Goal: Task Accomplishment & Management: Use online tool/utility

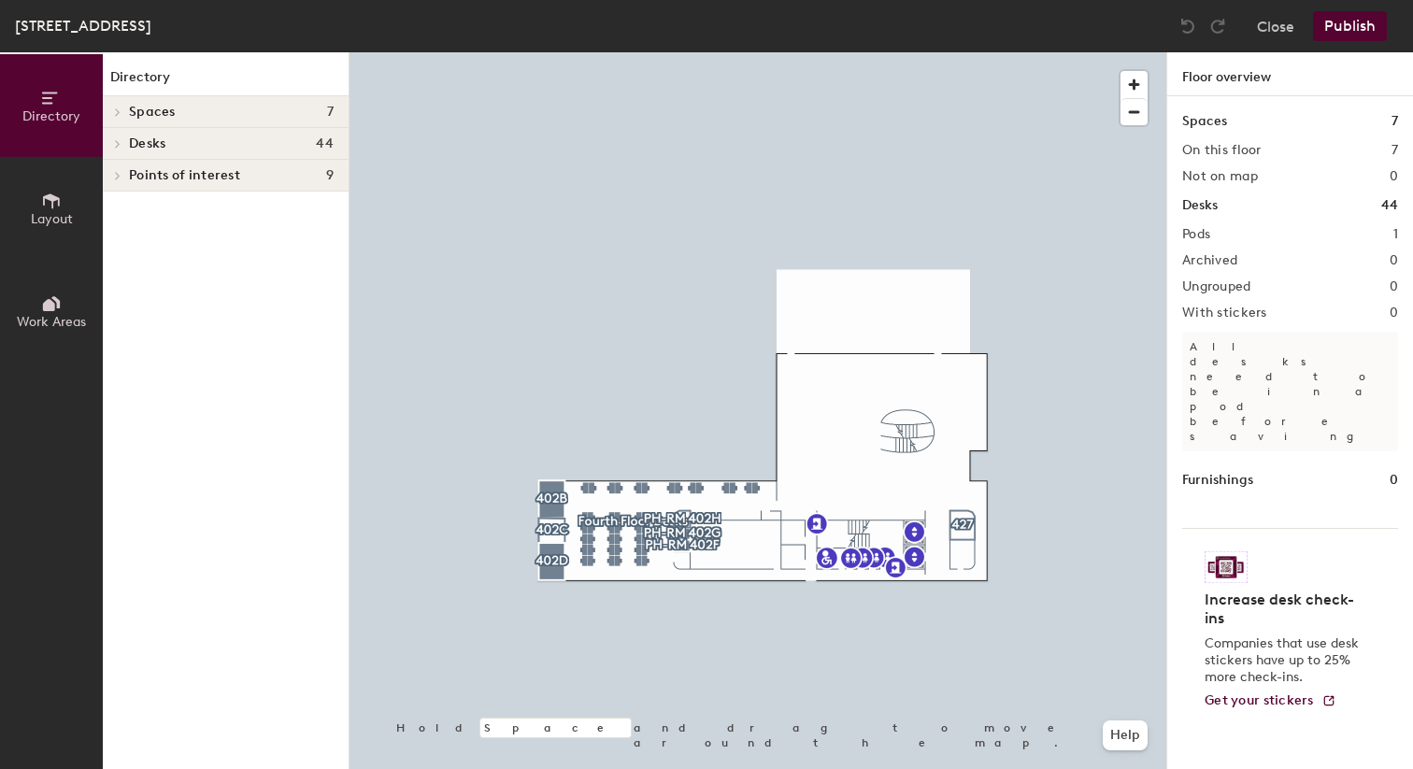
click at [122, 141] on span at bounding box center [116, 143] width 16 height 9
click at [124, 173] on span at bounding box center [116, 175] width 16 height 9
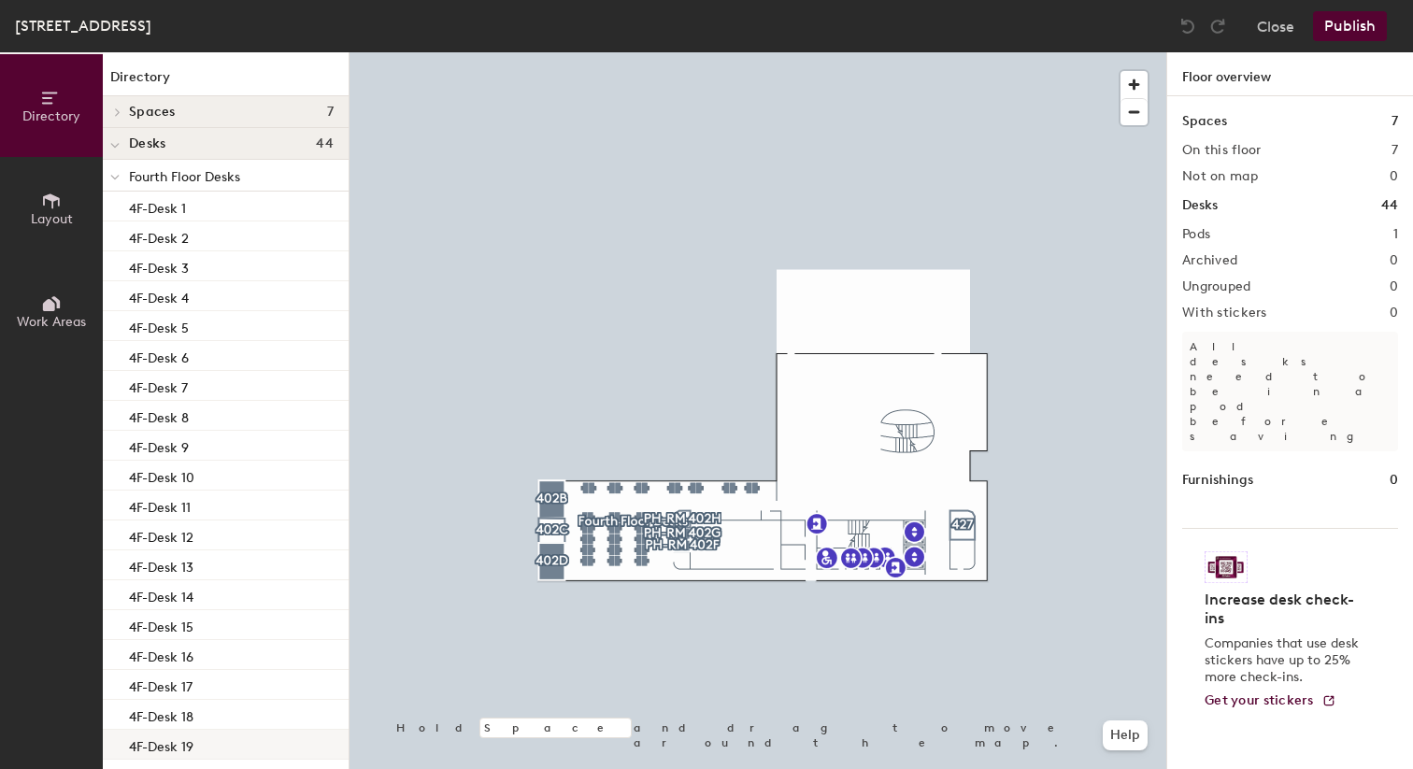
click at [203, 731] on div "4F-Desk 19" at bounding box center [226, 745] width 246 height 30
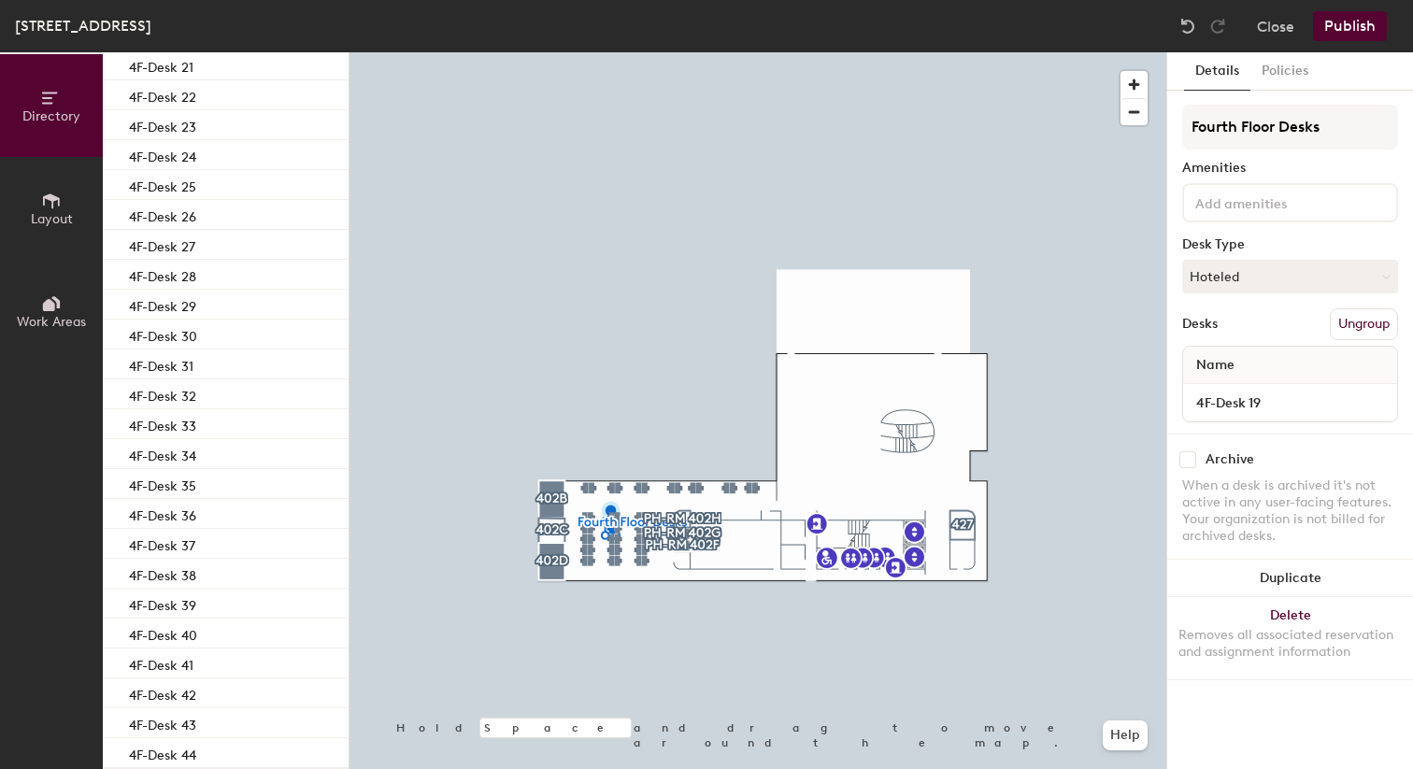
scroll to position [785, 0]
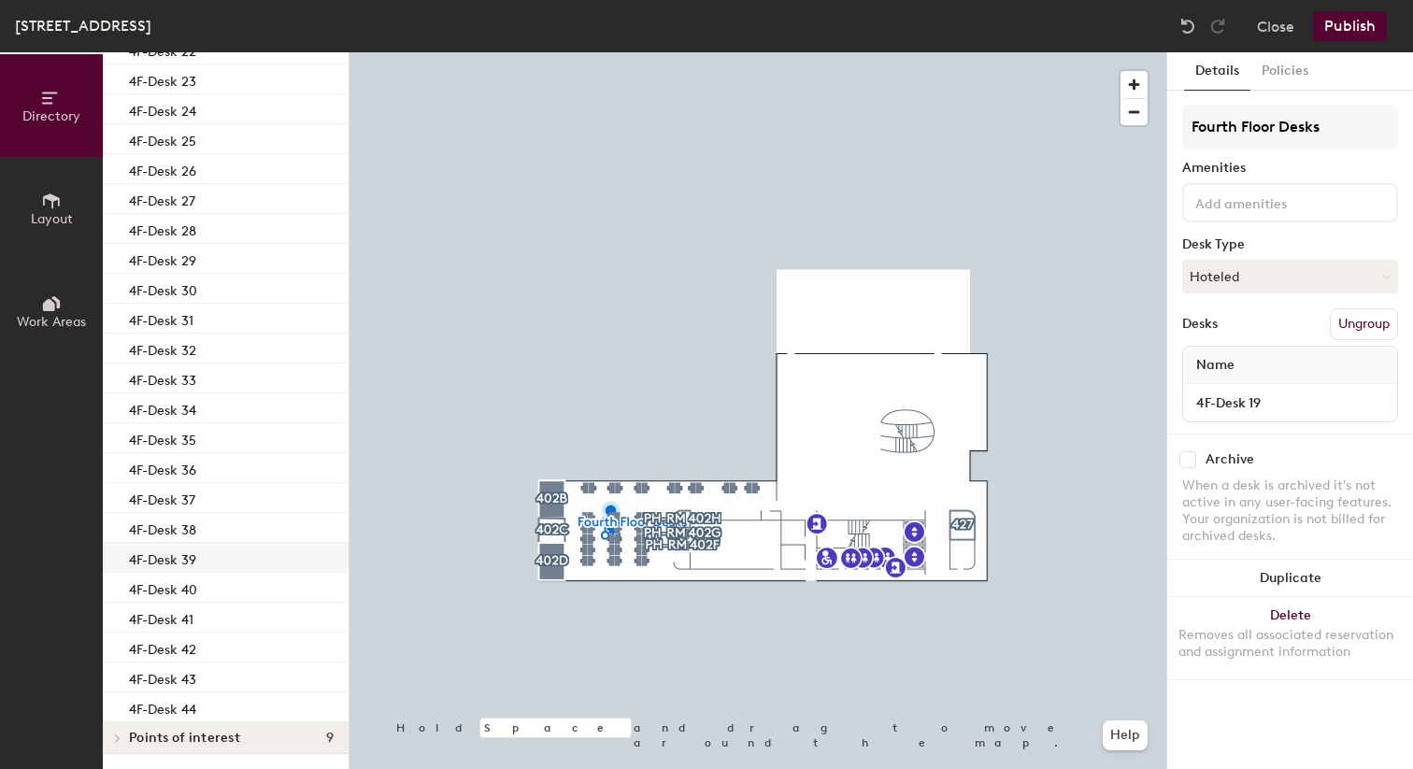
click at [223, 552] on div "4F-Desk 39" at bounding box center [226, 558] width 246 height 30
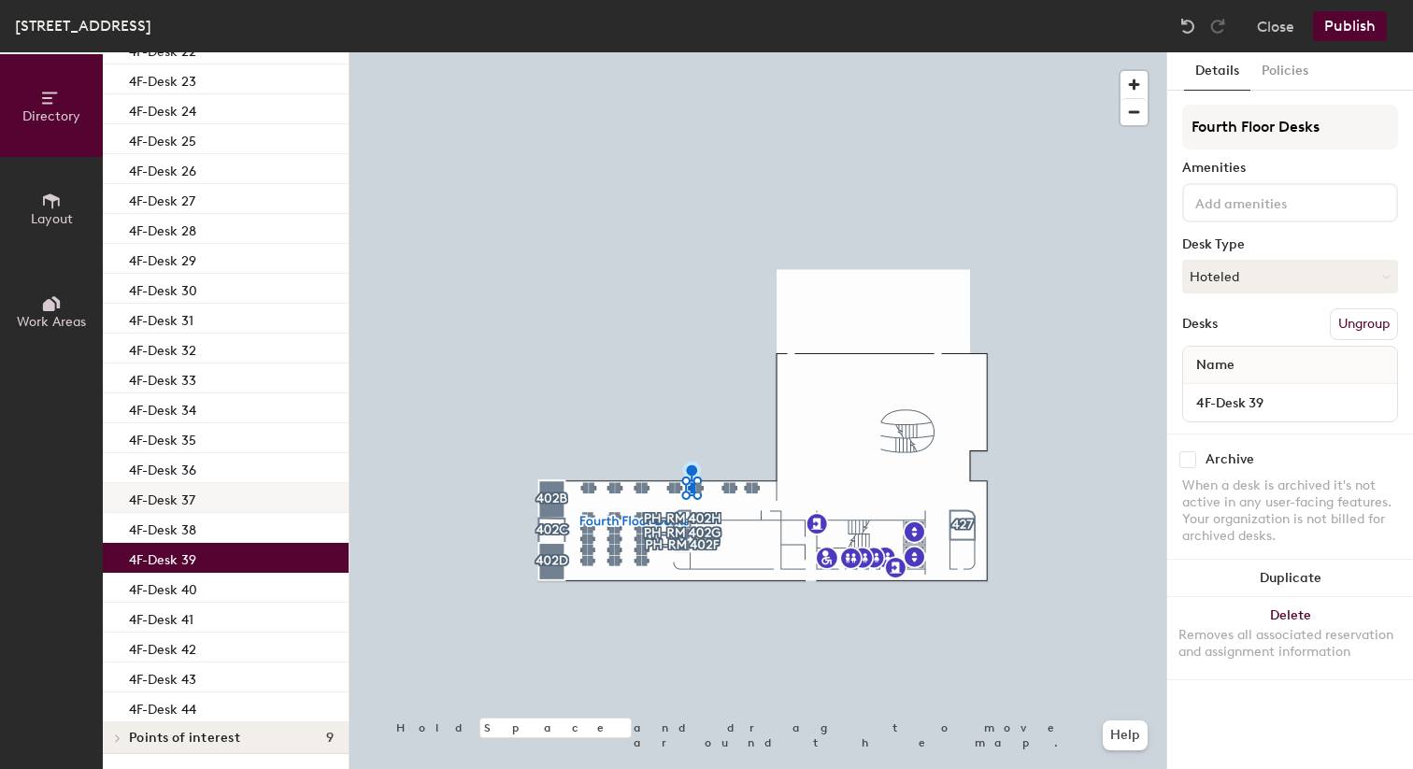
click at [222, 497] on div "4F-Desk 37" at bounding box center [226, 498] width 246 height 30
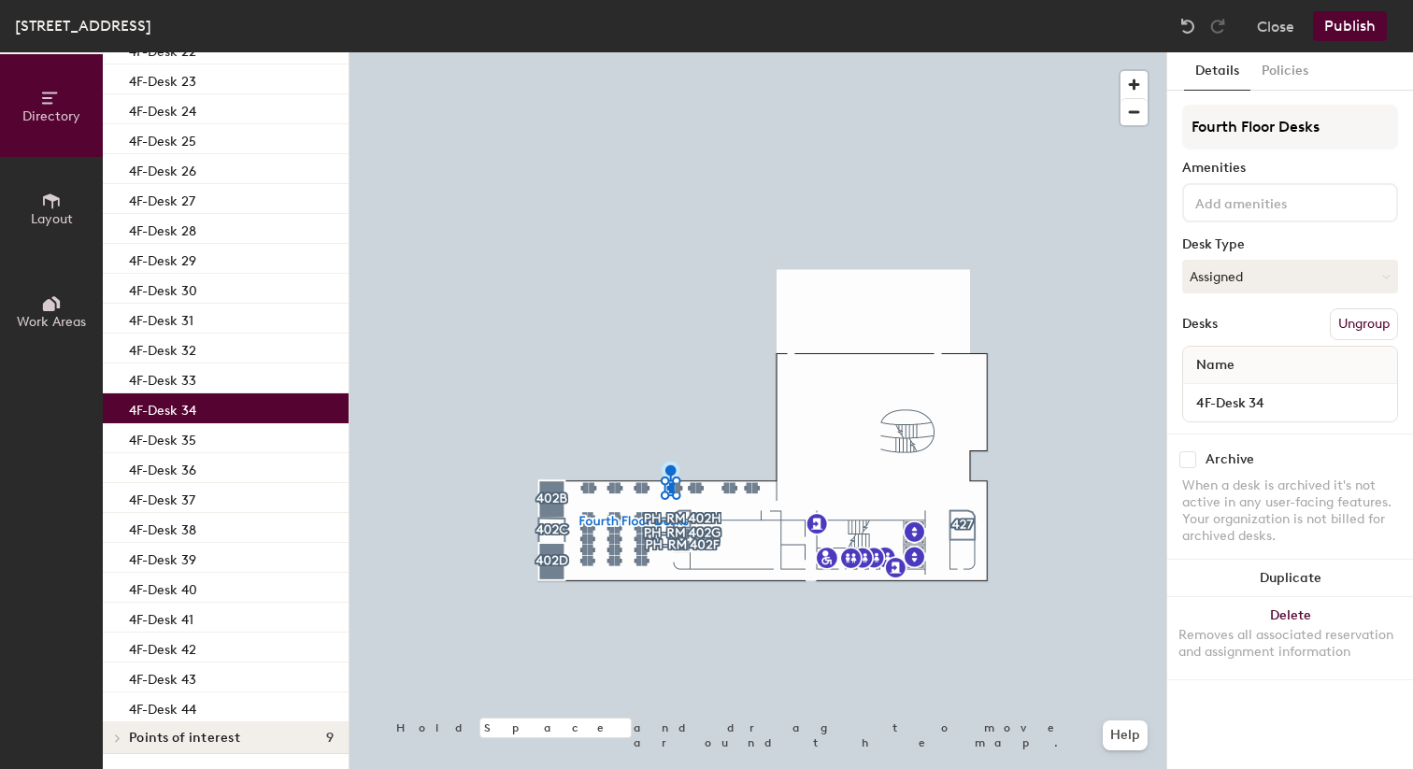
click at [221, 418] on div "4F-Desk 34" at bounding box center [226, 408] width 246 height 30
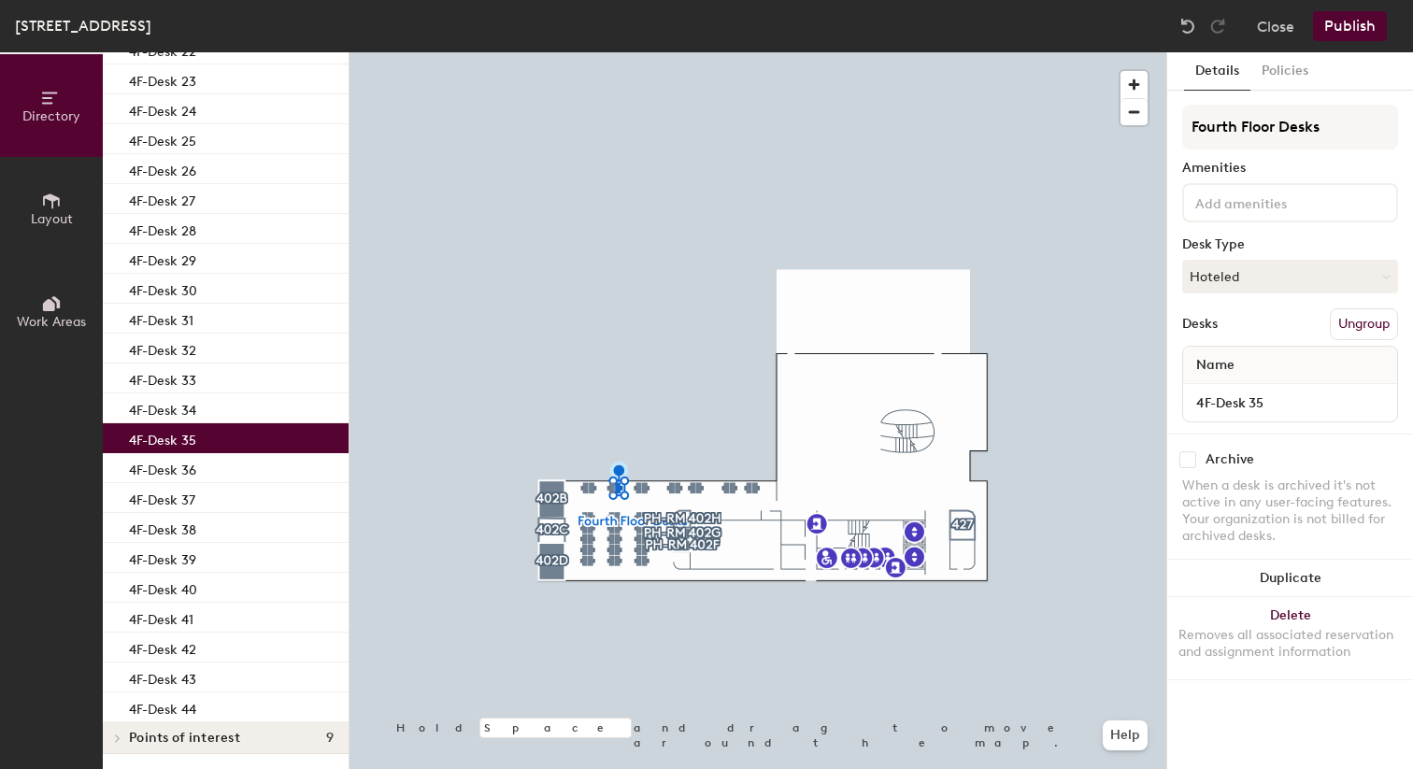
click at [217, 440] on div "4F-Desk 35" at bounding box center [226, 438] width 246 height 30
click at [1285, 76] on button "Policies" at bounding box center [1284, 71] width 69 height 38
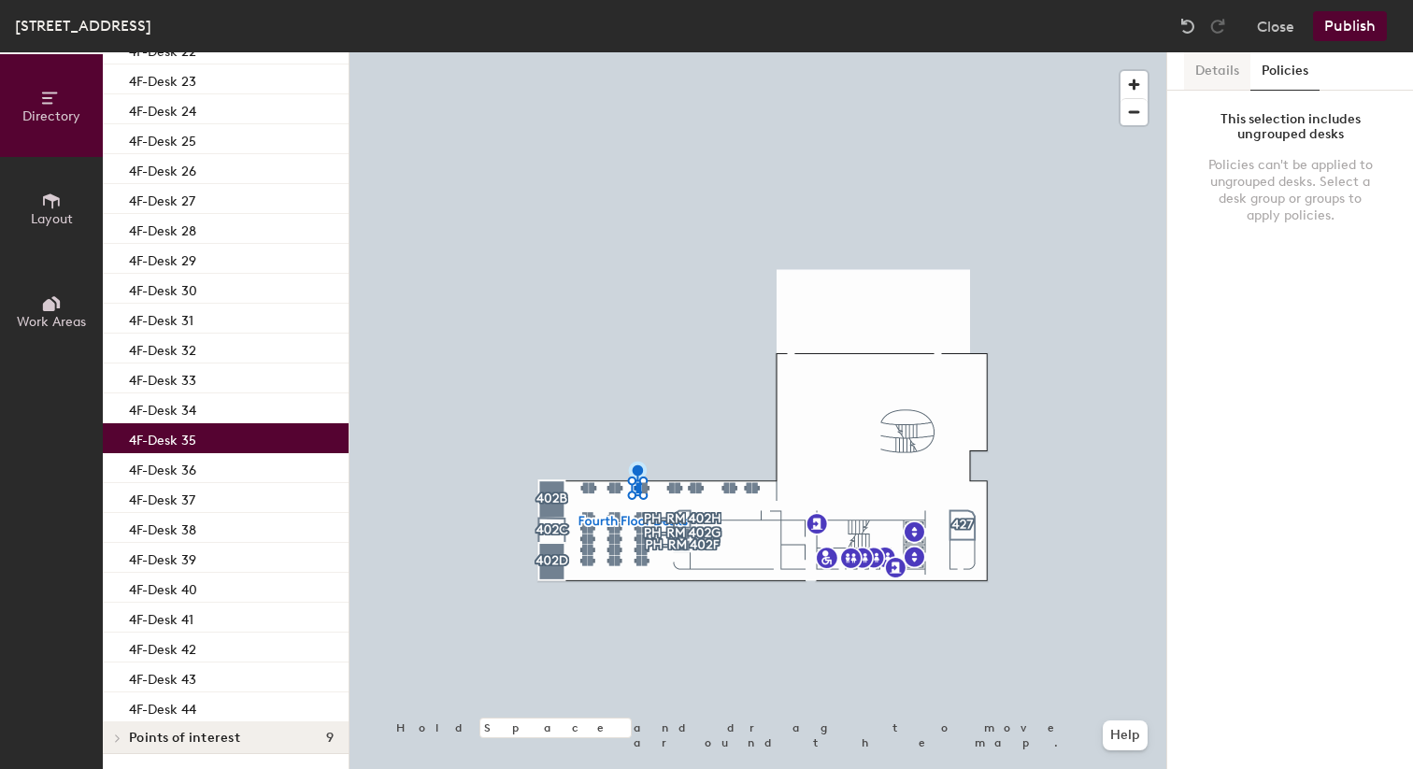
click at [1211, 76] on button "Details" at bounding box center [1217, 71] width 66 height 38
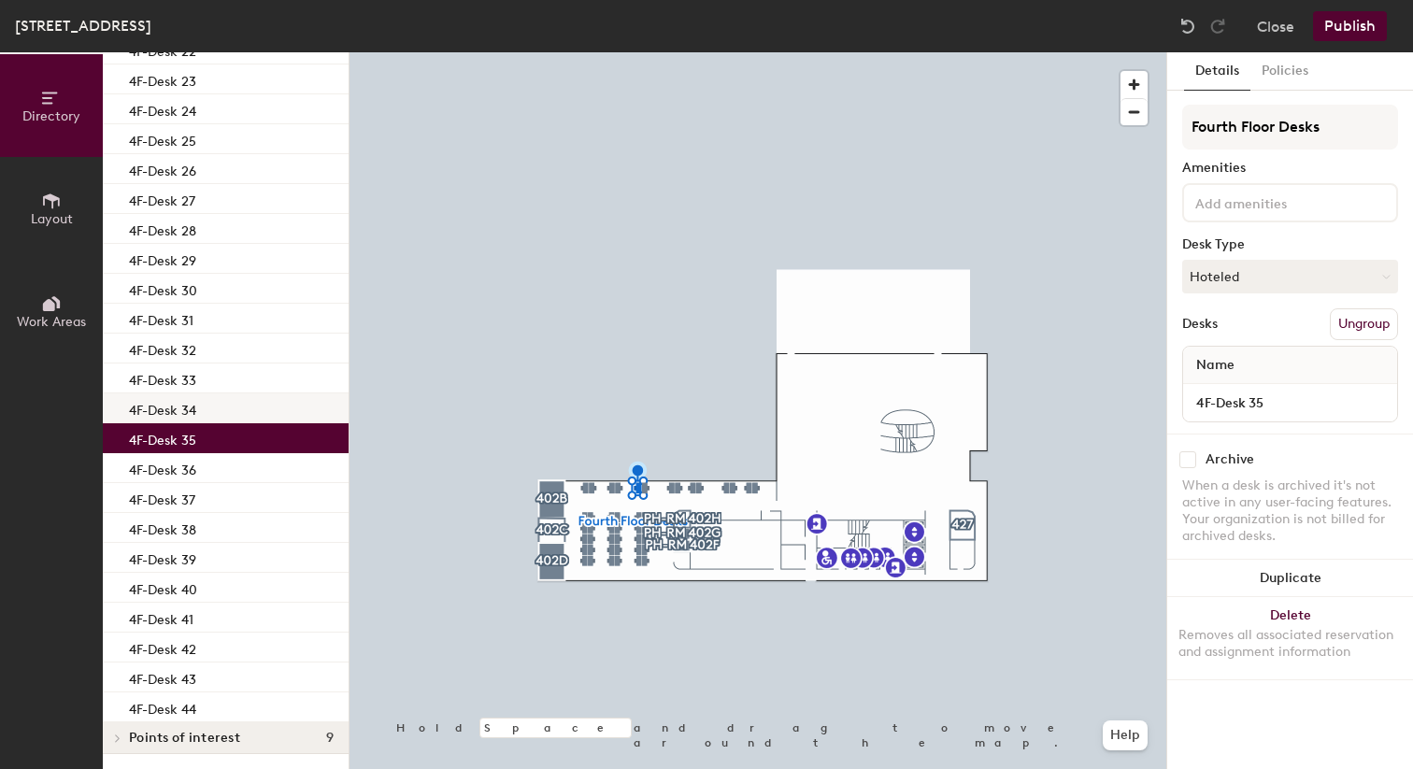
click at [230, 418] on div "4F-Desk 34" at bounding box center [226, 408] width 246 height 30
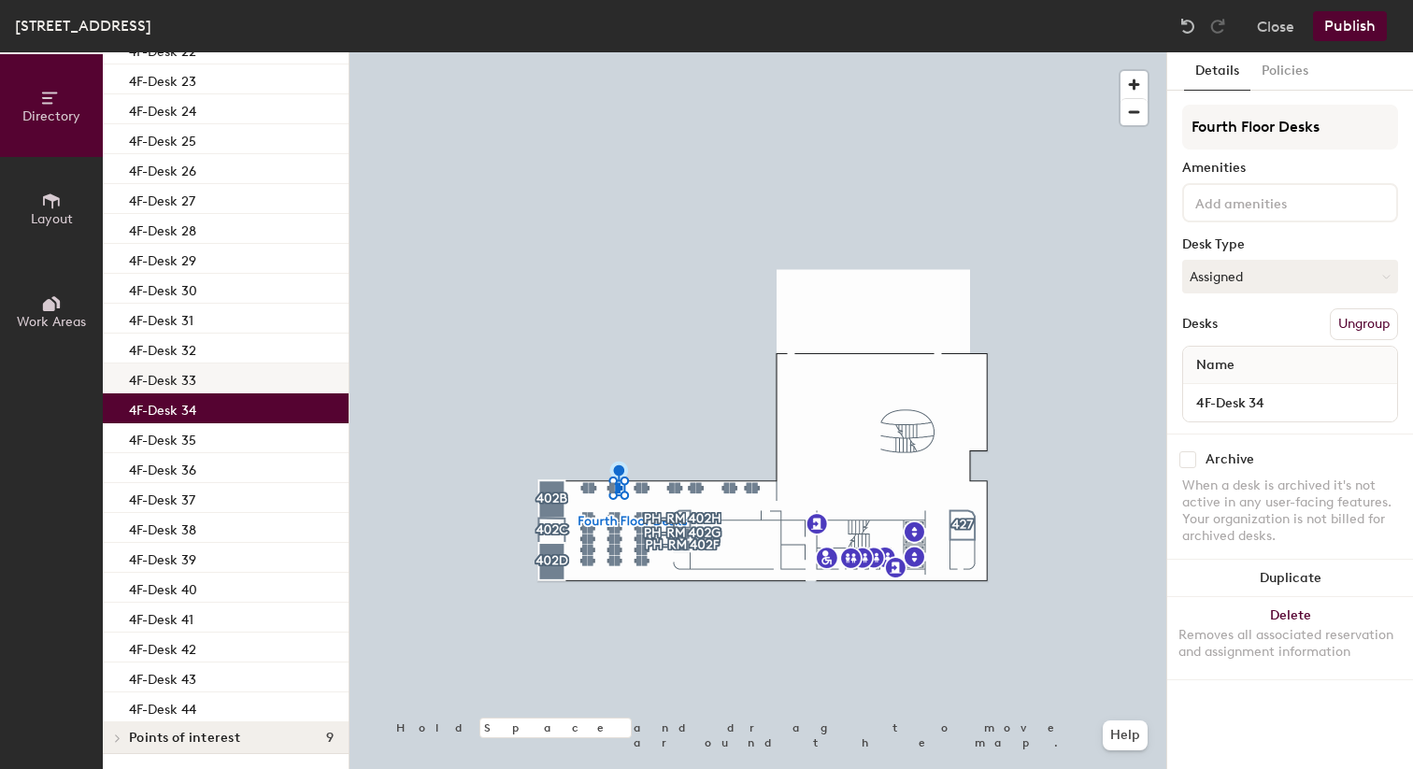
click at [242, 388] on div "4F-Desk 33" at bounding box center [226, 379] width 246 height 30
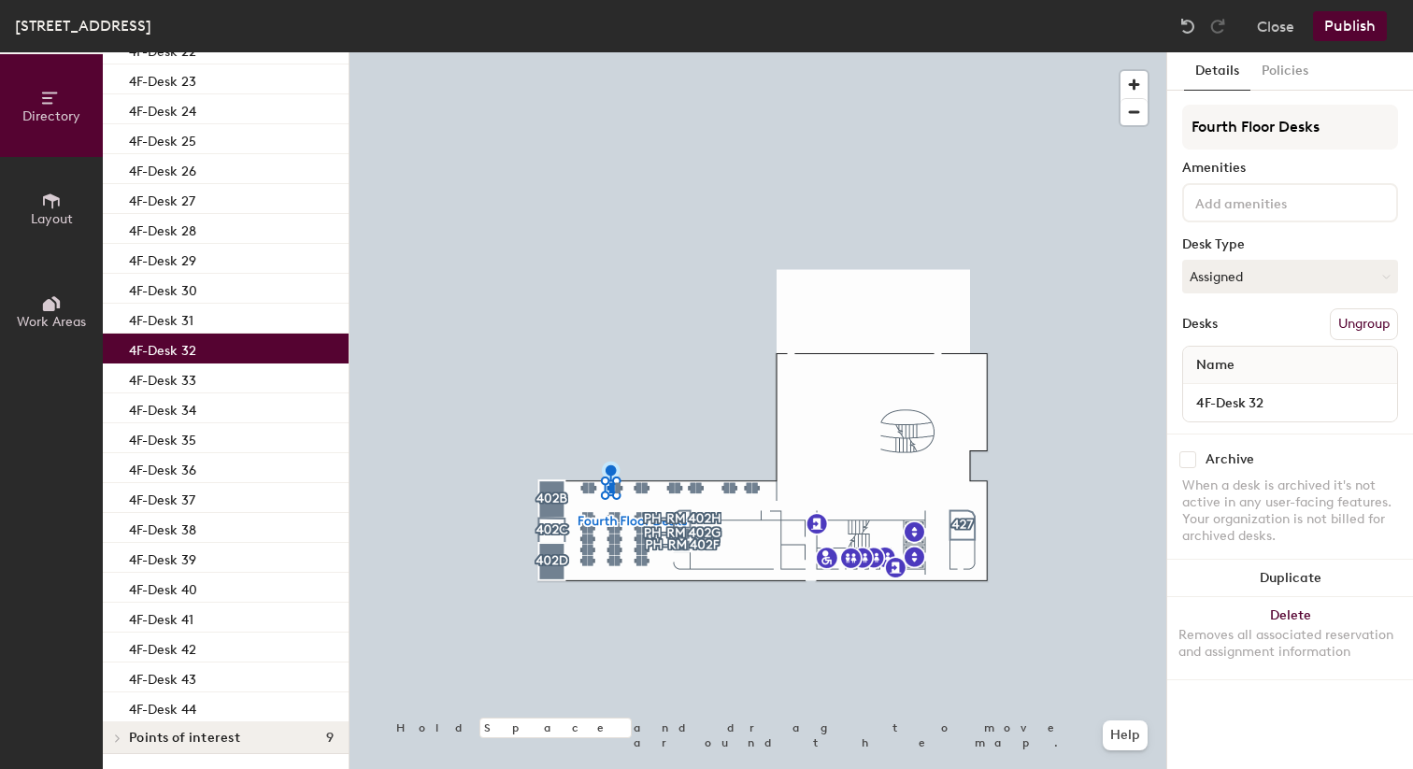
click at [250, 353] on div "4F-Desk 32" at bounding box center [226, 349] width 246 height 30
click at [245, 374] on div "4F-Desk 33" at bounding box center [226, 379] width 246 height 30
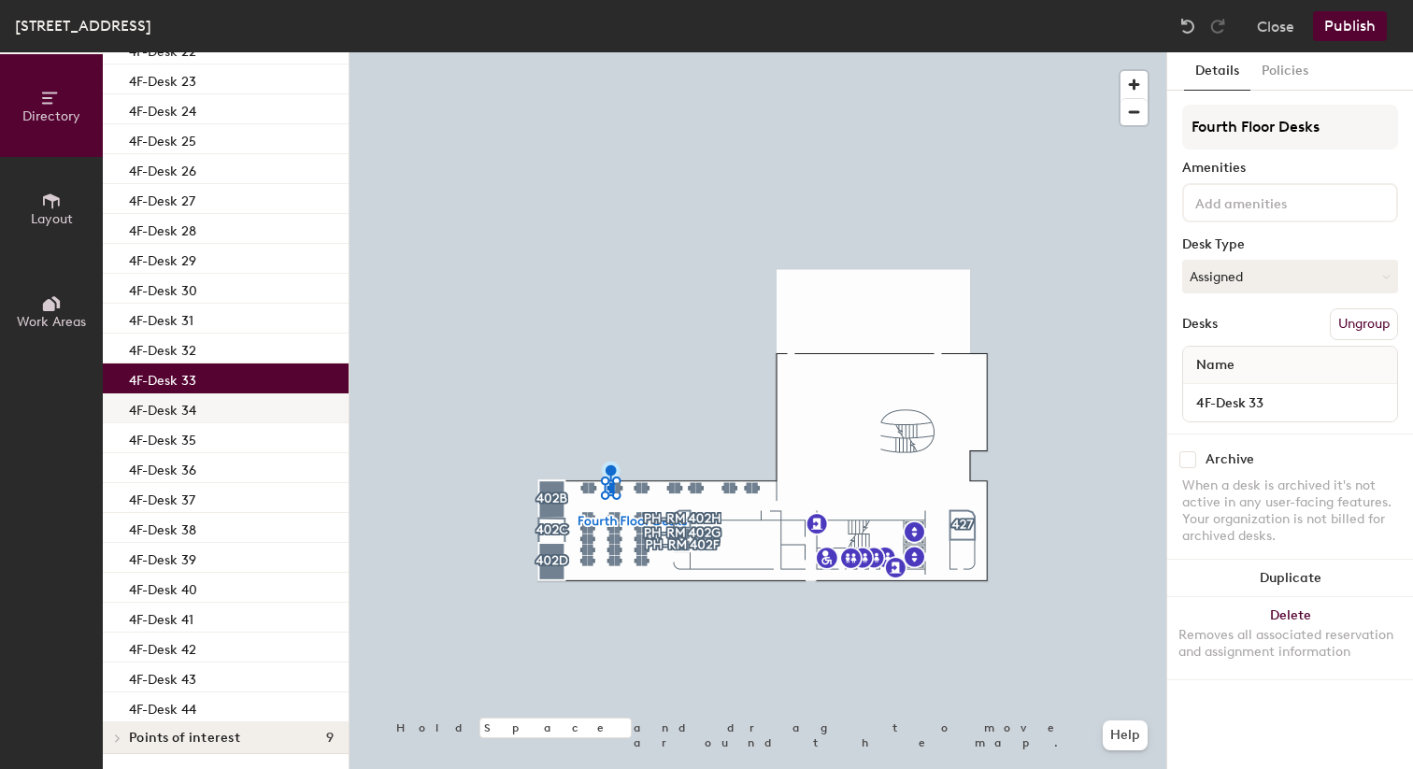
click at [239, 409] on div "4F-Desk 34" at bounding box center [226, 408] width 246 height 30
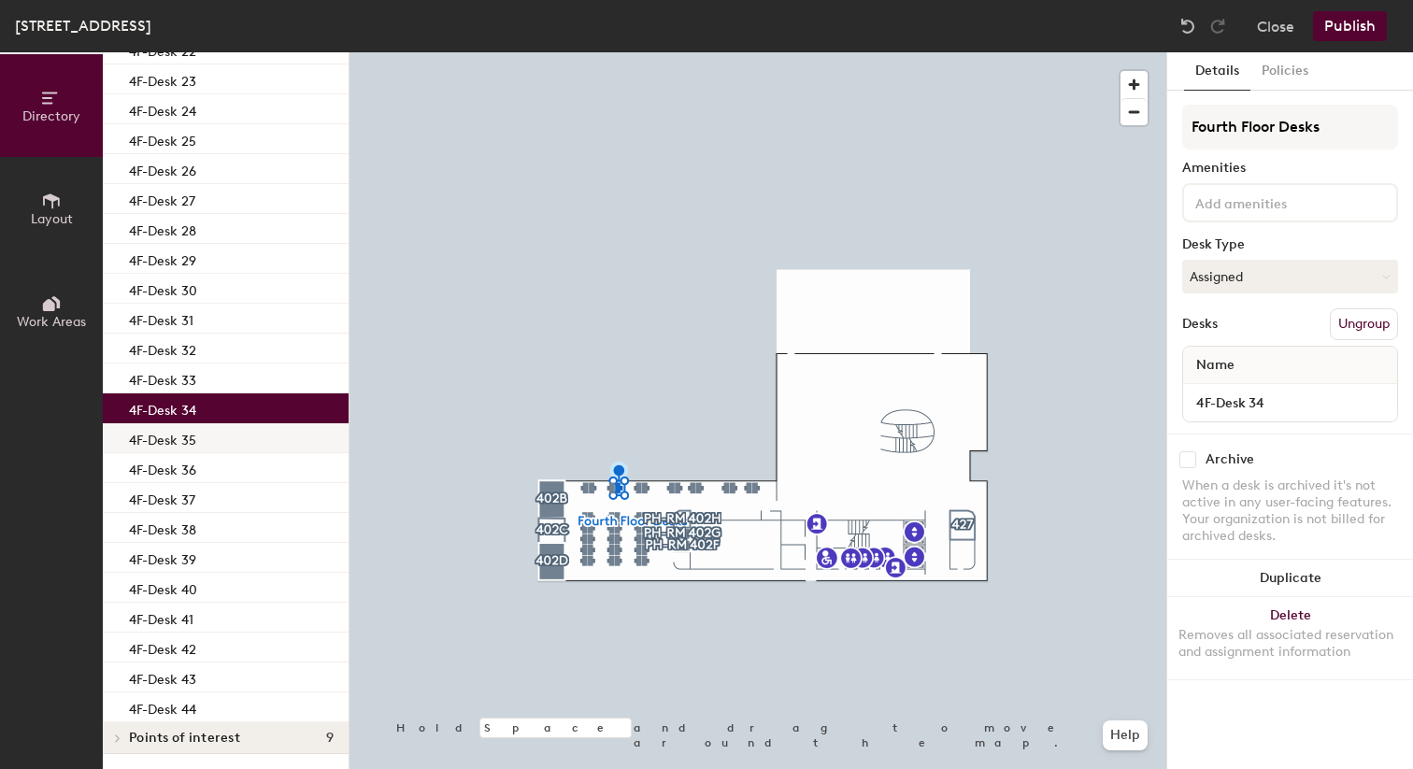
click at [231, 435] on div "4F-Desk 35" at bounding box center [226, 438] width 246 height 30
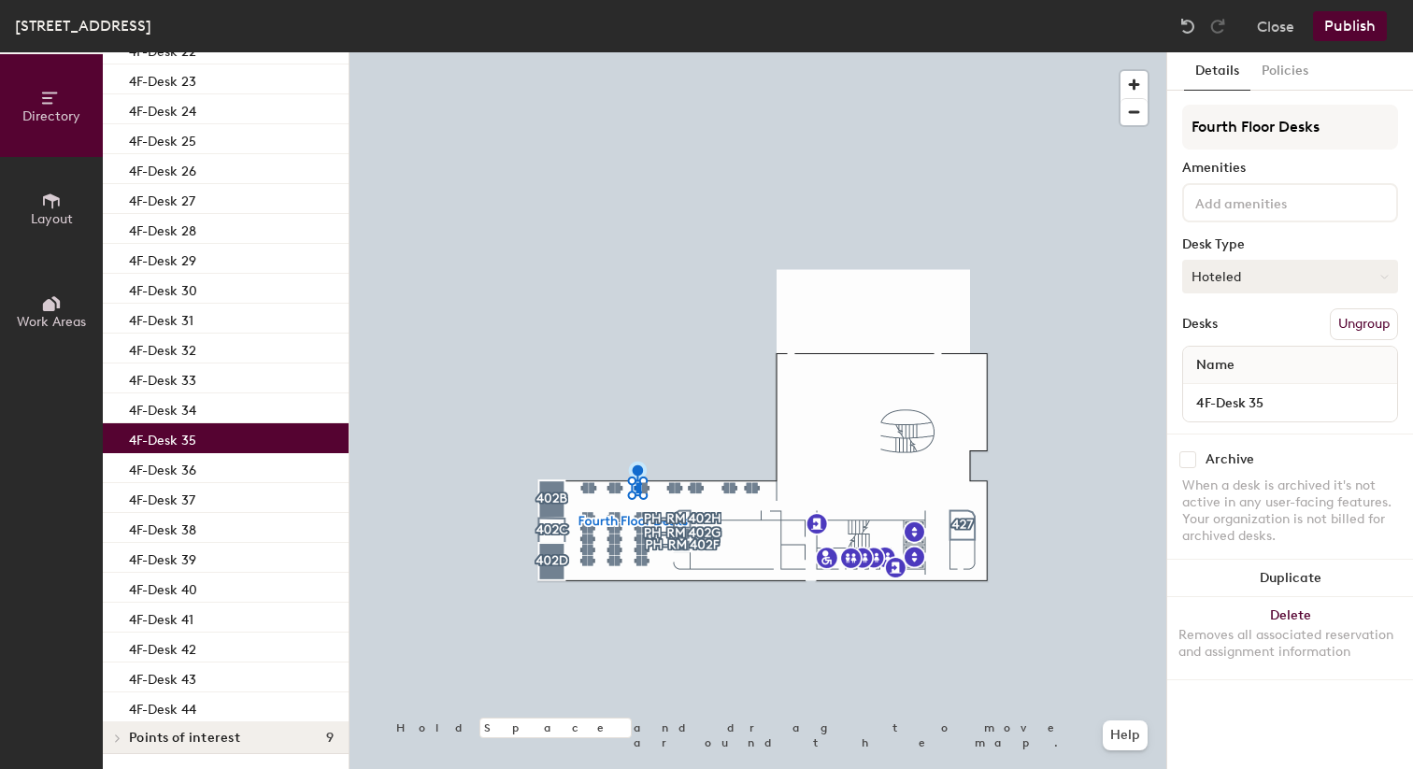
click at [1225, 285] on button "Hoteled" at bounding box center [1290, 277] width 216 height 34
click at [1227, 335] on div "Assigned" at bounding box center [1276, 335] width 187 height 28
click at [1365, 18] on button "Publish" at bounding box center [1350, 26] width 74 height 30
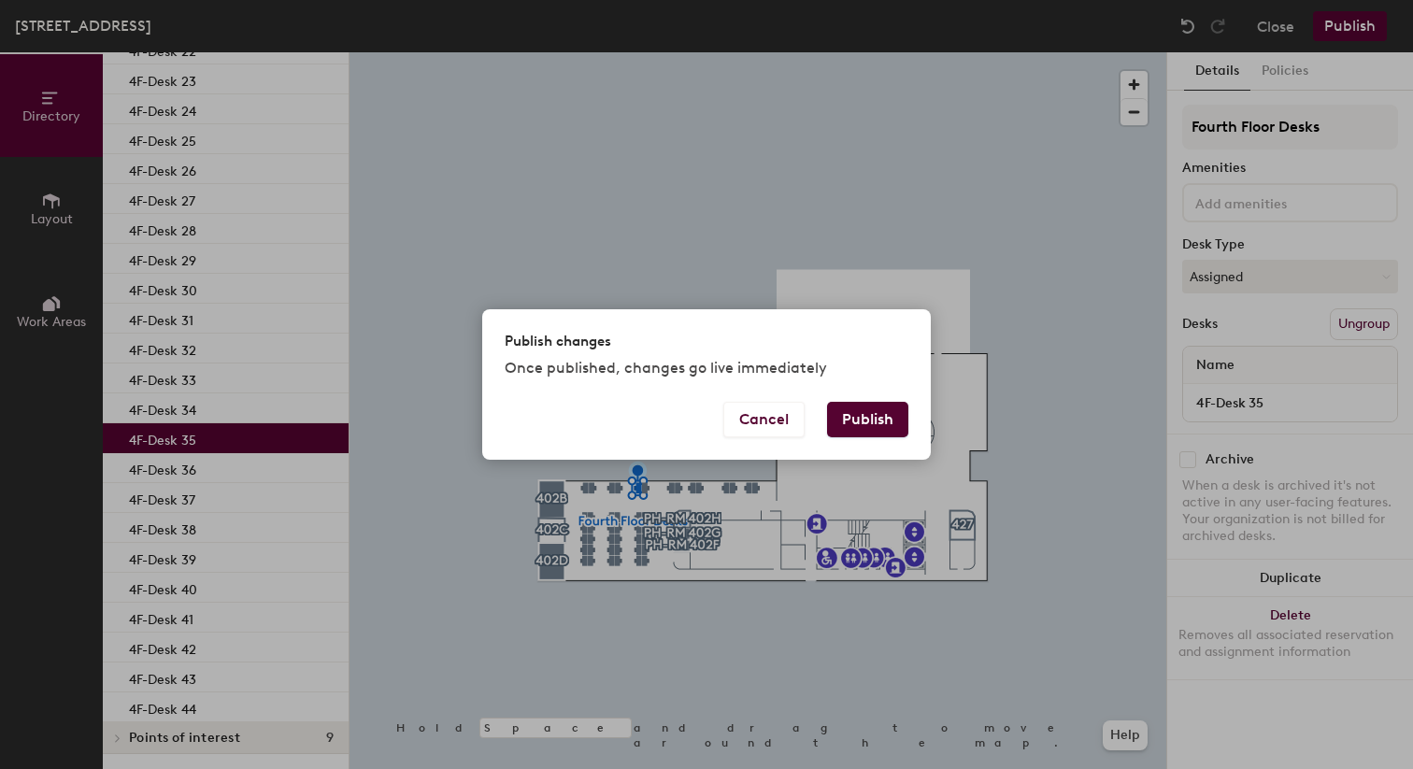
click at [858, 418] on button "Publish" at bounding box center [867, 420] width 81 height 36
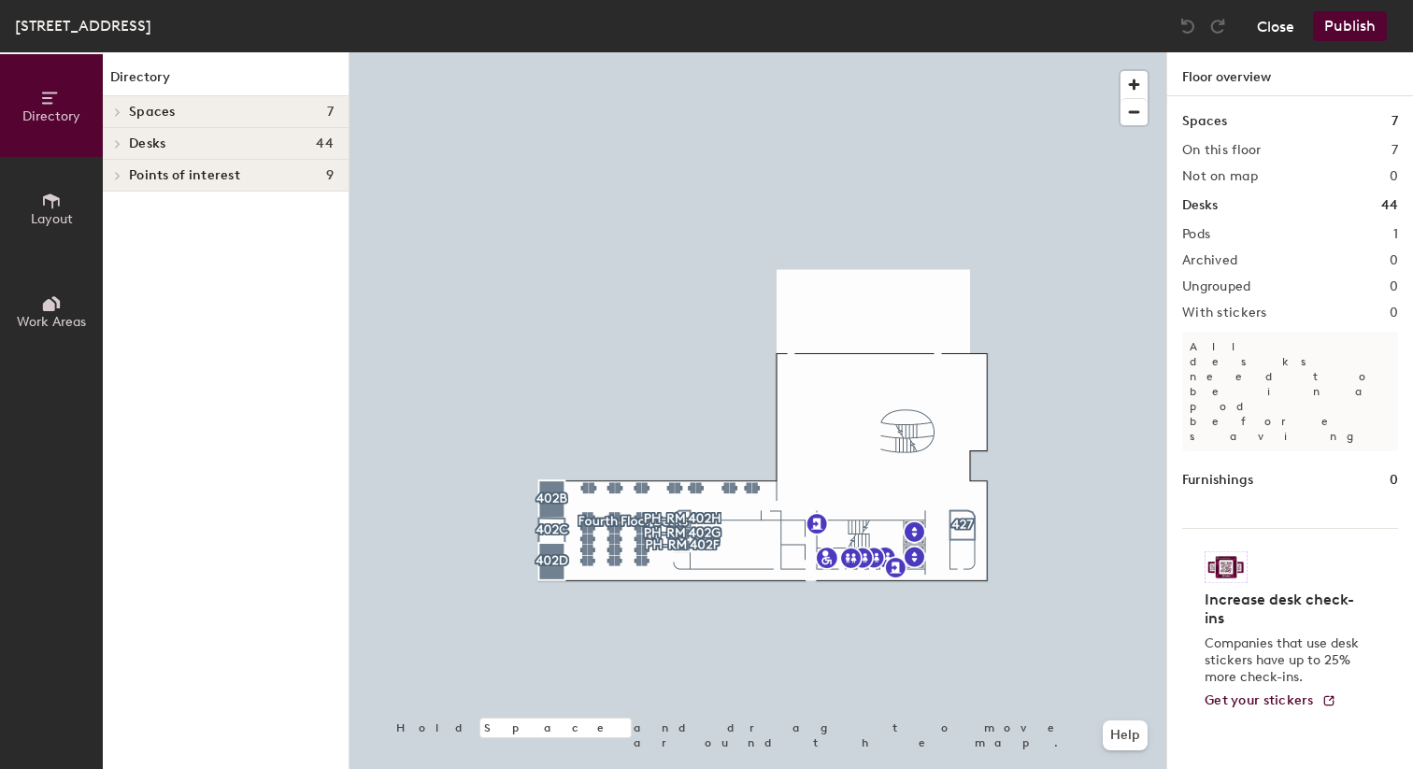
click at [1286, 29] on button "Close" at bounding box center [1275, 26] width 37 height 30
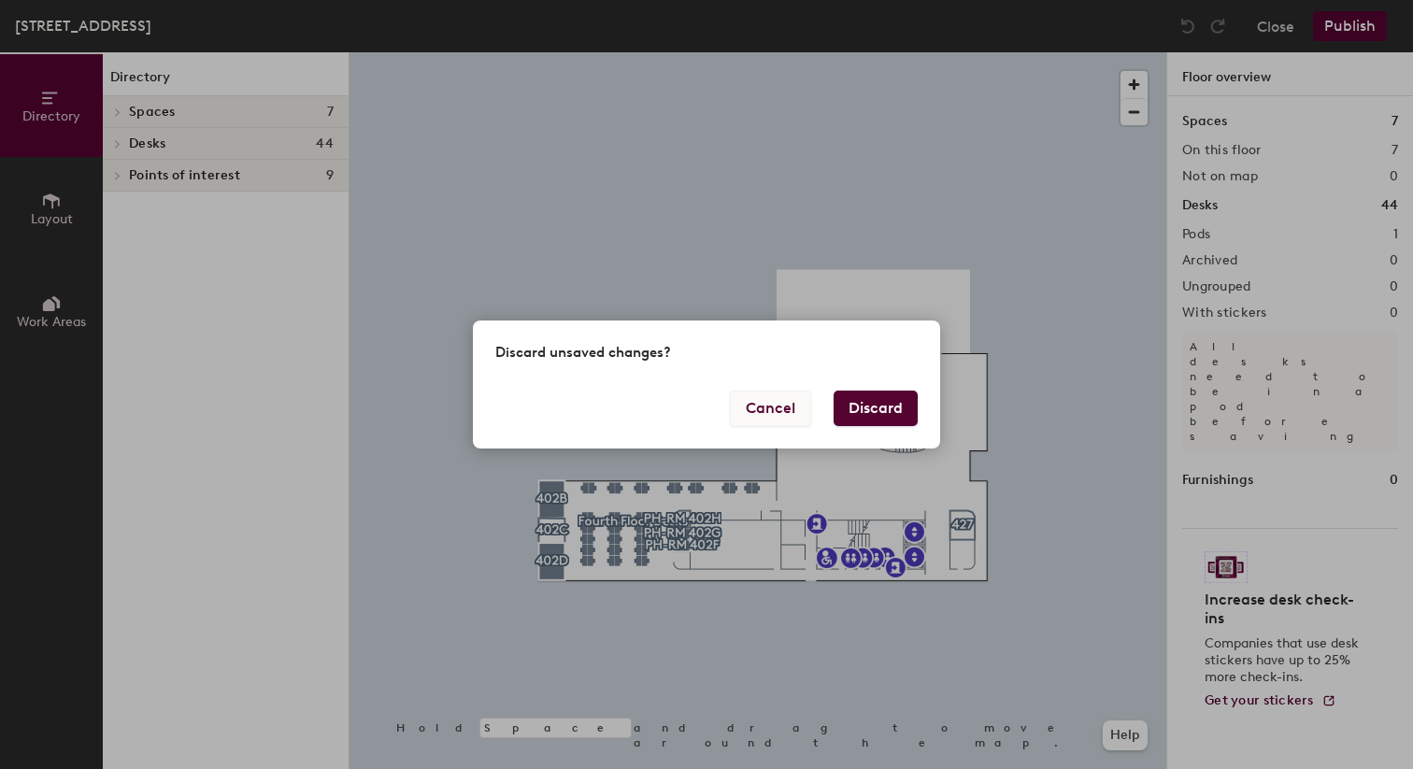
click at [779, 409] on button "Cancel" at bounding box center [770, 409] width 81 height 36
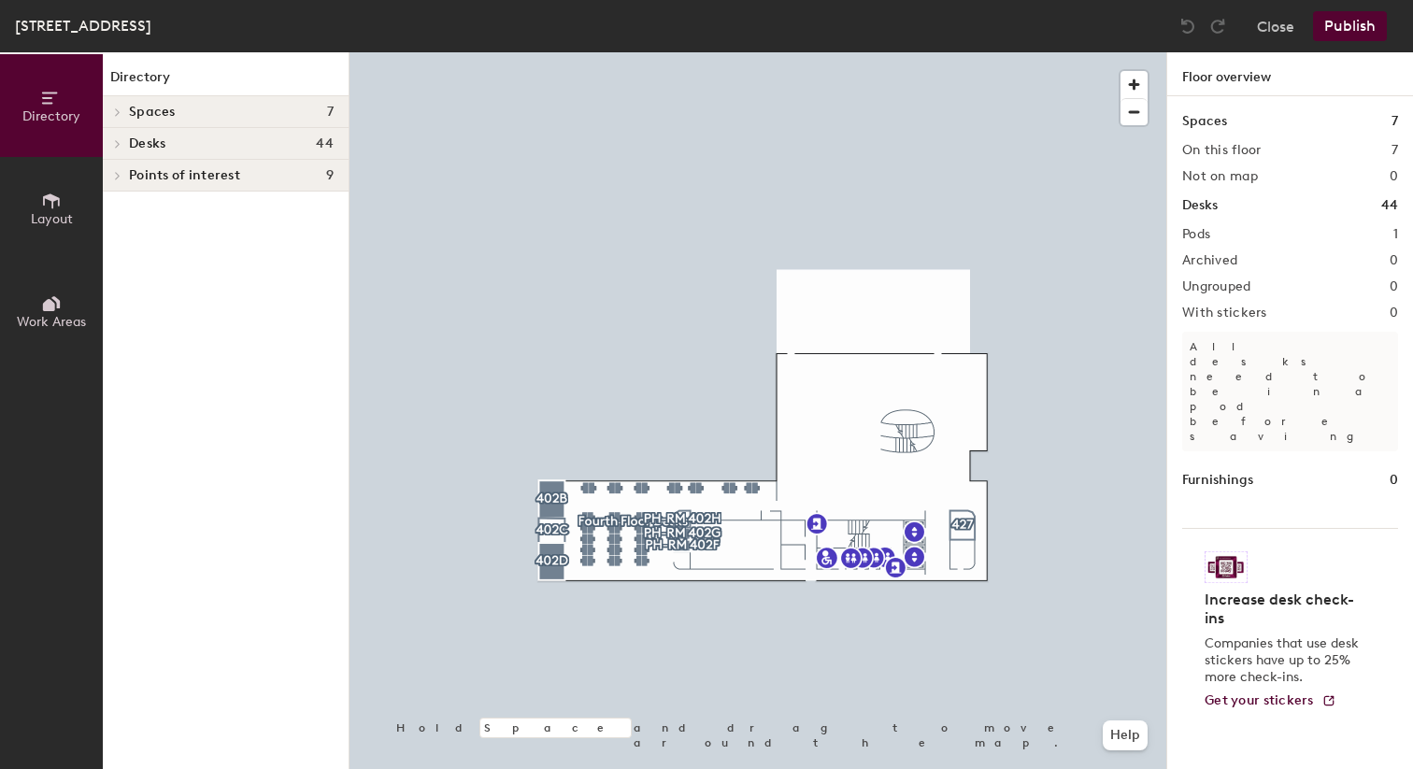
click at [137, 136] on span "Desks" at bounding box center [147, 143] width 36 height 15
click at [135, 165] on p "Fourth Floor Desks" at bounding box center [231, 176] width 205 height 24
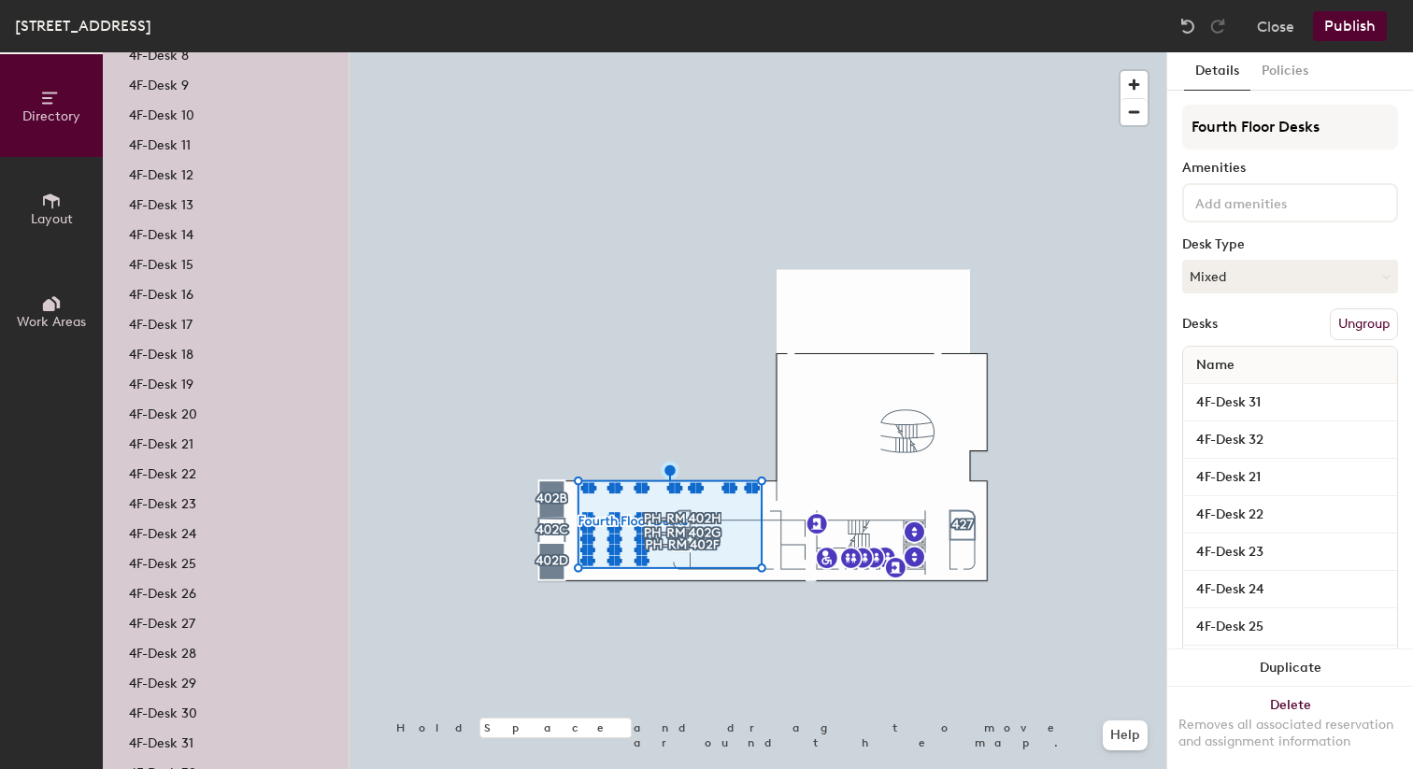
scroll to position [785, 0]
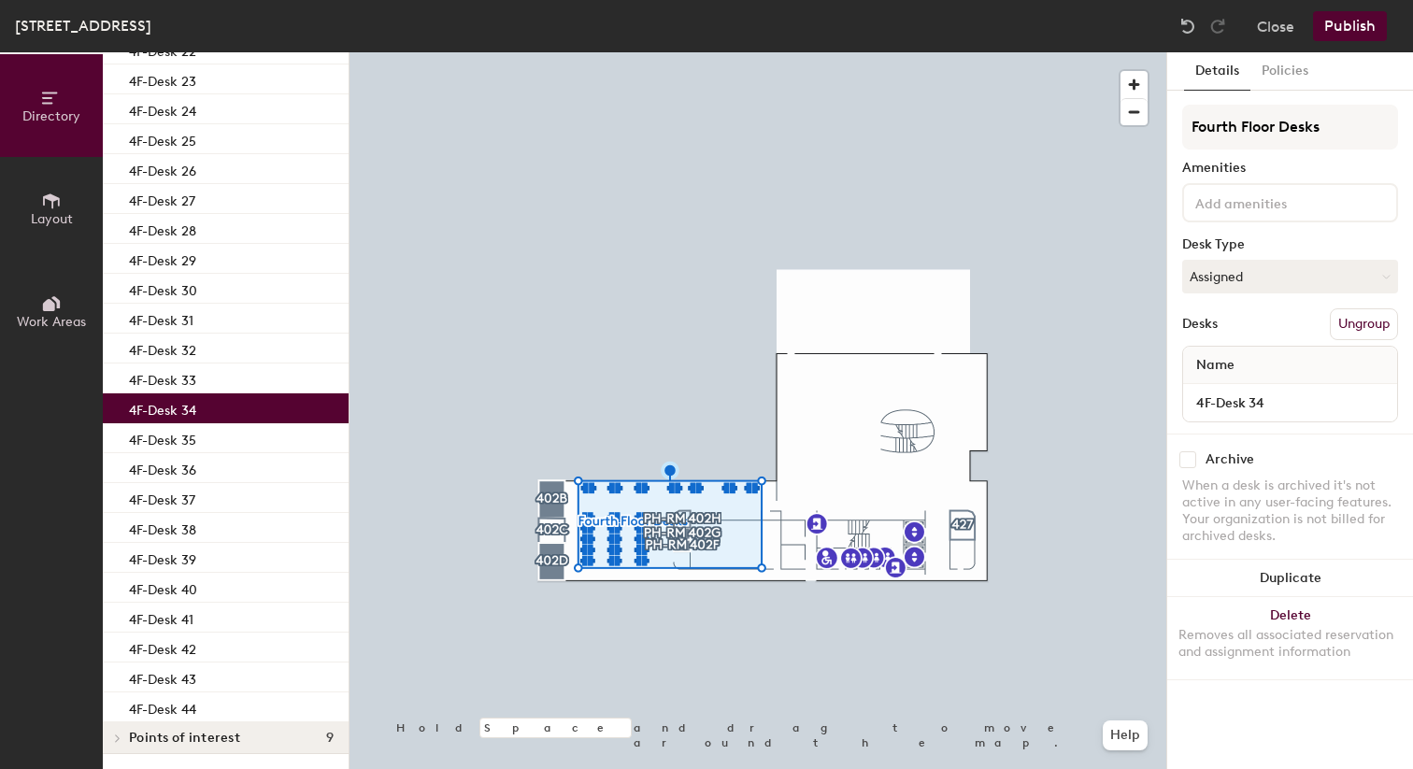
click at [193, 408] on p "4F-Desk 34" at bounding box center [162, 407] width 67 height 21
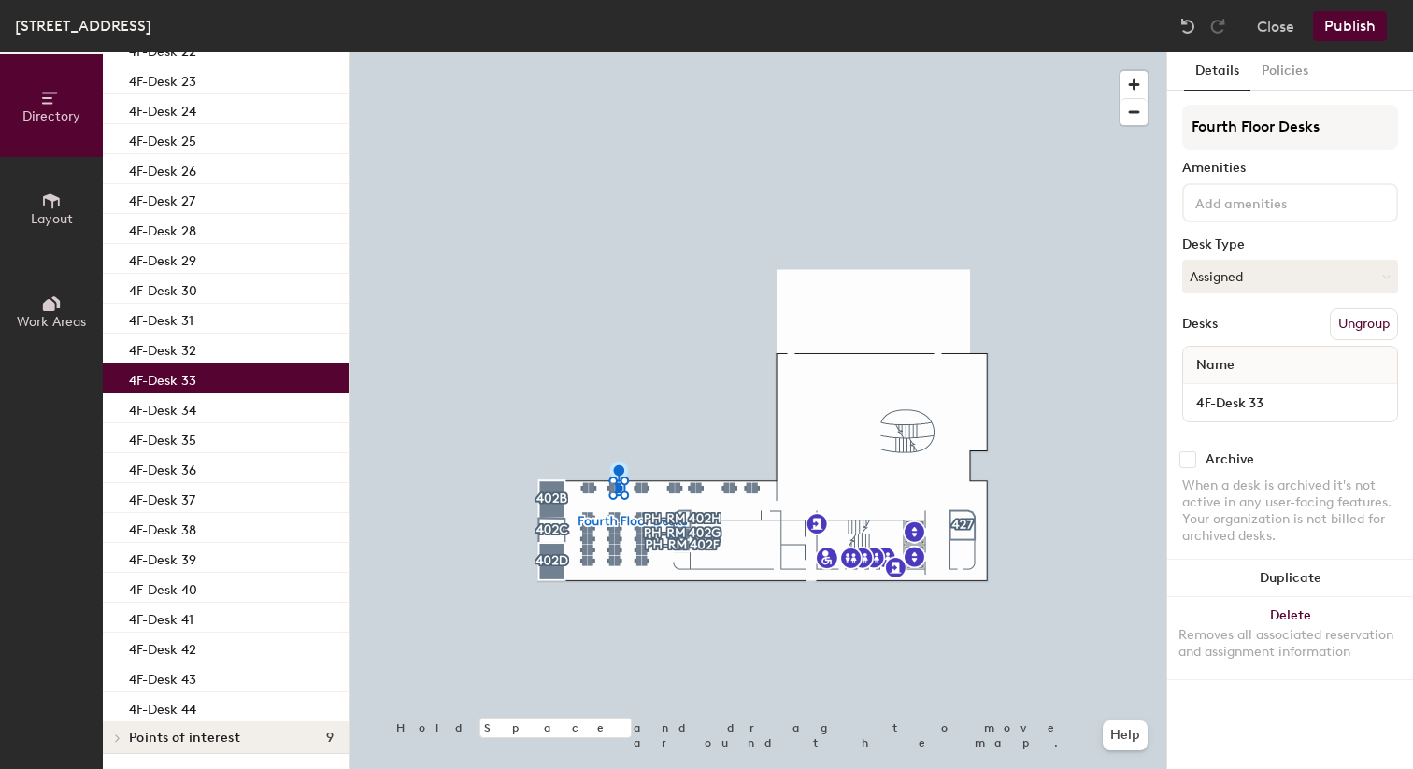
click at [193, 385] on p "4F-Desk 33" at bounding box center [162, 377] width 67 height 21
click at [1300, 280] on button "Assigned" at bounding box center [1290, 277] width 216 height 34
click at [1280, 33] on button "Close" at bounding box center [1275, 26] width 37 height 30
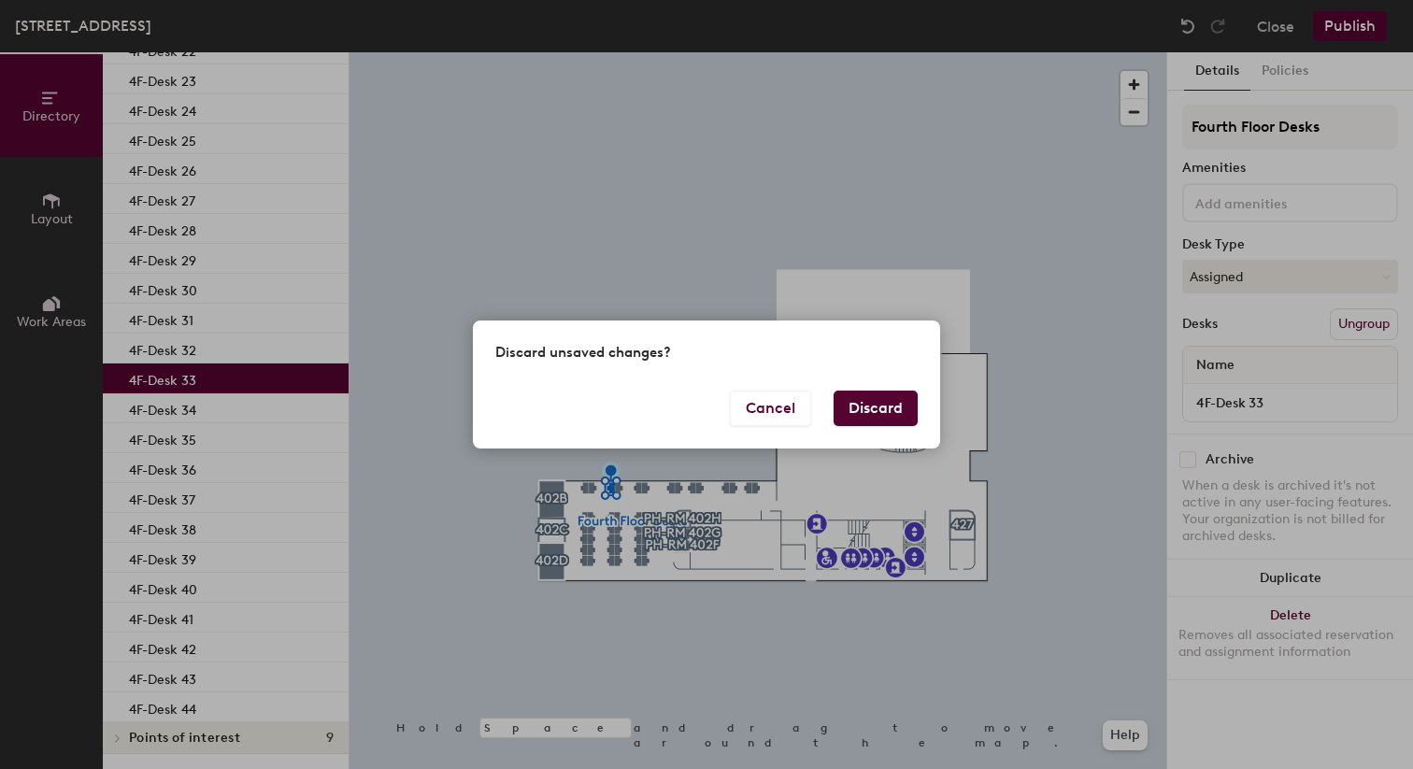
click at [854, 398] on button "Discard" at bounding box center [876, 409] width 84 height 36
